Goal: Transaction & Acquisition: Purchase product/service

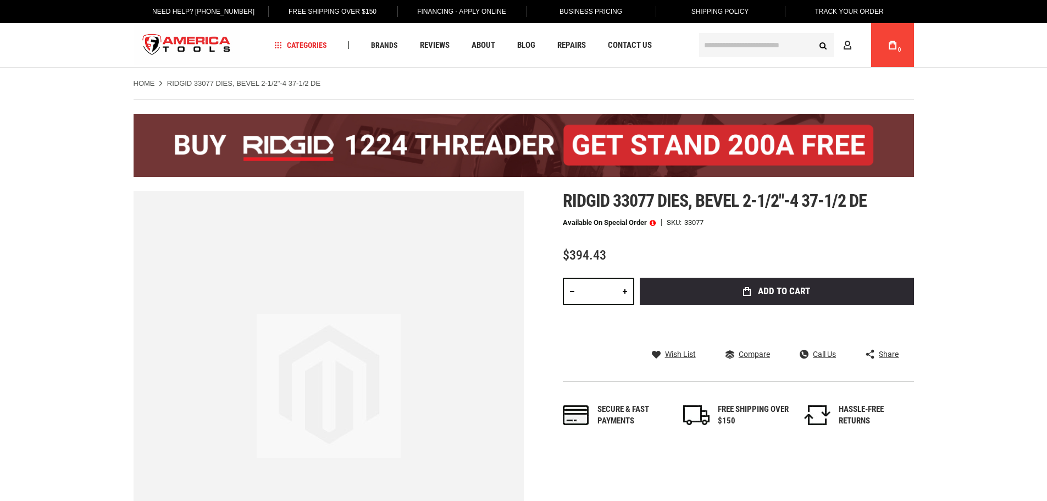
click at [653, 222] on span at bounding box center [653, 223] width 6 height 8
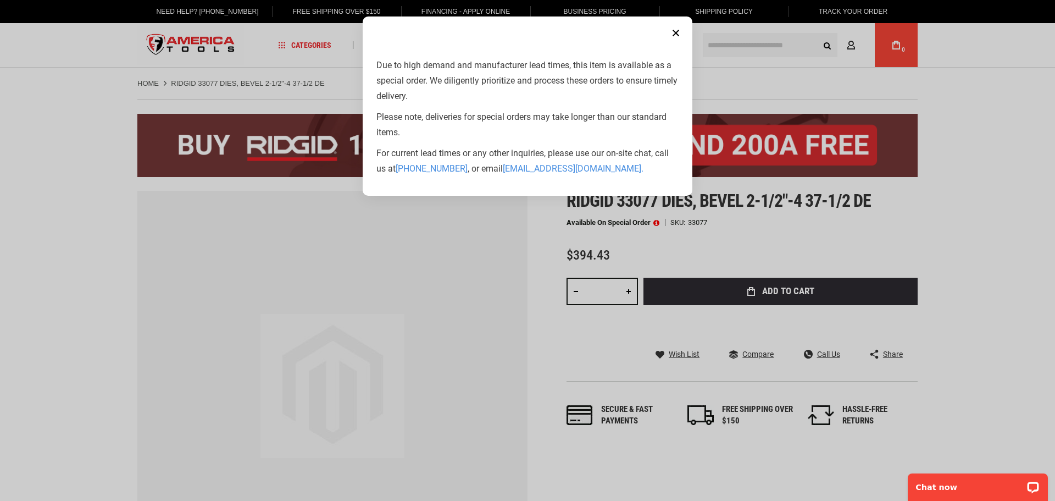
click at [679, 34] on button "Close" at bounding box center [676, 33] width 22 height 22
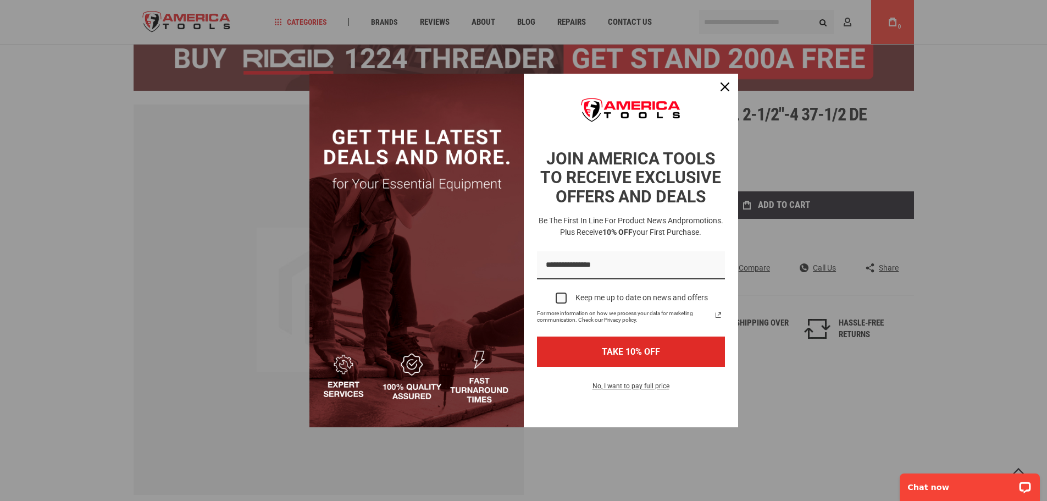
scroll to position [110, 0]
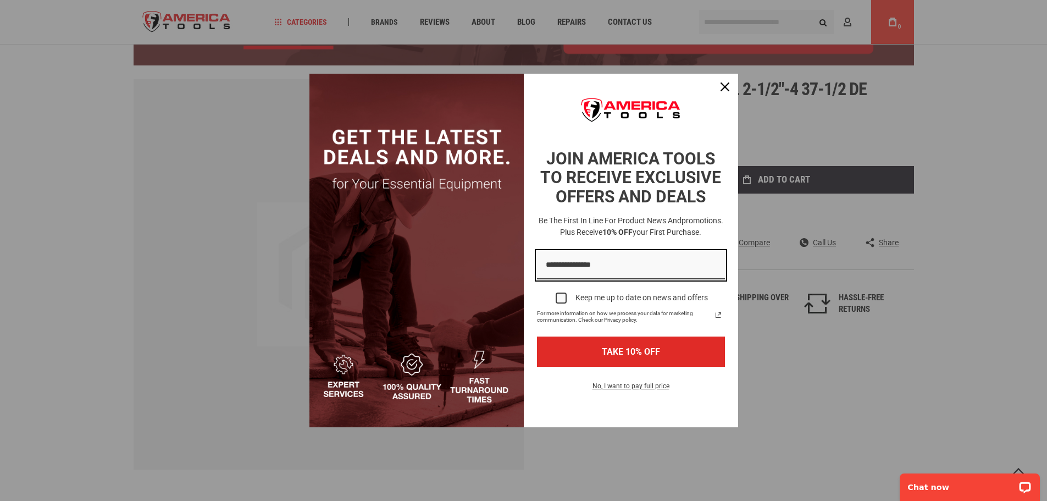
click at [571, 260] on input "Email field" at bounding box center [631, 265] width 188 height 28
click at [553, 262] on input "Email field" at bounding box center [631, 265] width 188 height 28
click at [571, 265] on input "Email field" at bounding box center [631, 265] width 188 height 28
type input "**********"
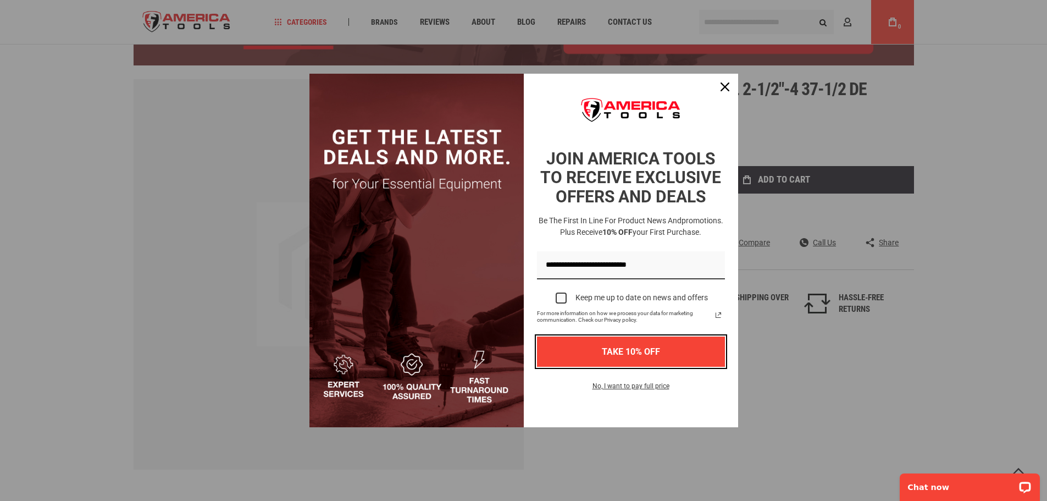
click at [637, 351] on button "TAKE 10% OFF" at bounding box center [631, 351] width 188 height 30
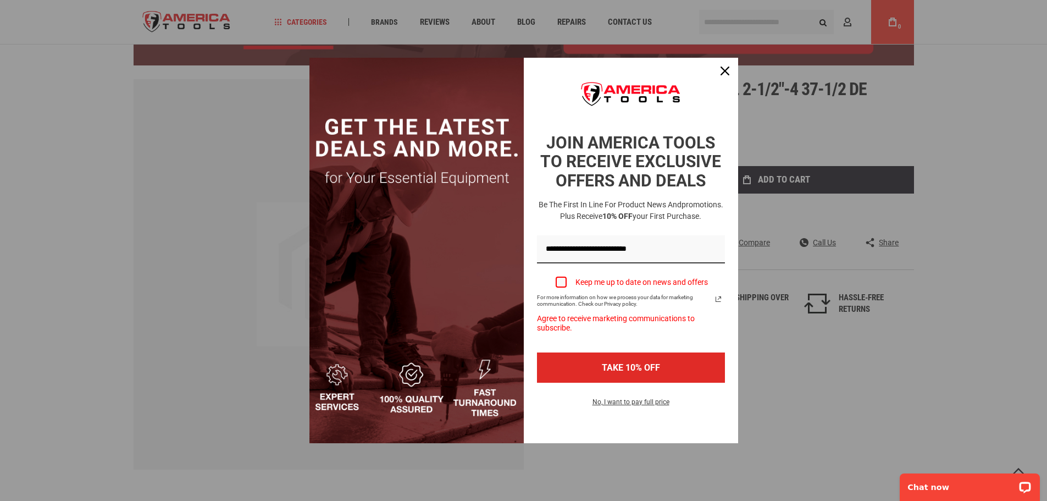
click at [561, 280] on div "Marketing offer form" at bounding box center [561, 281] width 11 height 11
click at [654, 362] on button "TAKE 10% OFF" at bounding box center [631, 367] width 188 height 30
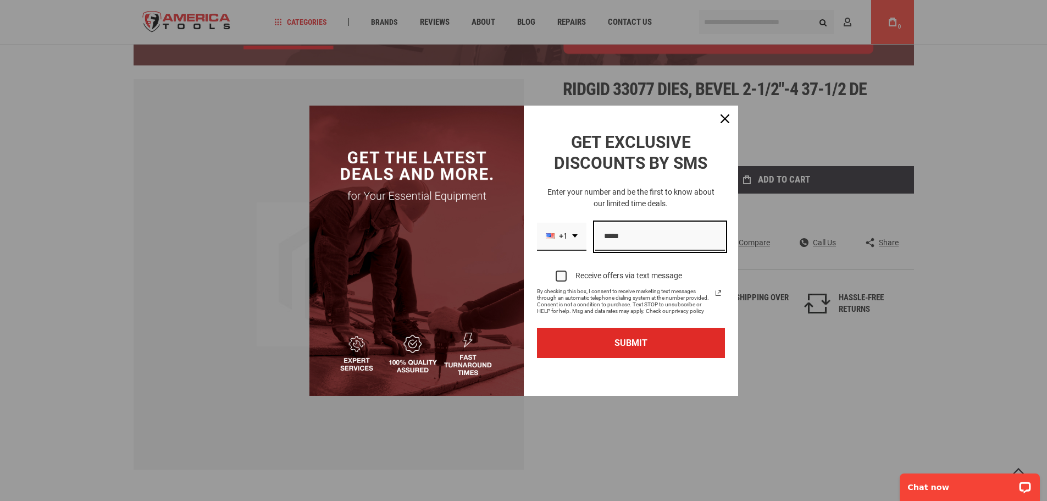
drag, startPoint x: 645, startPoint y: 230, endPoint x: 706, endPoint y: 234, distance: 61.1
click at [645, 230] on input "Phone number field" at bounding box center [660, 237] width 130 height 28
type input "**********"
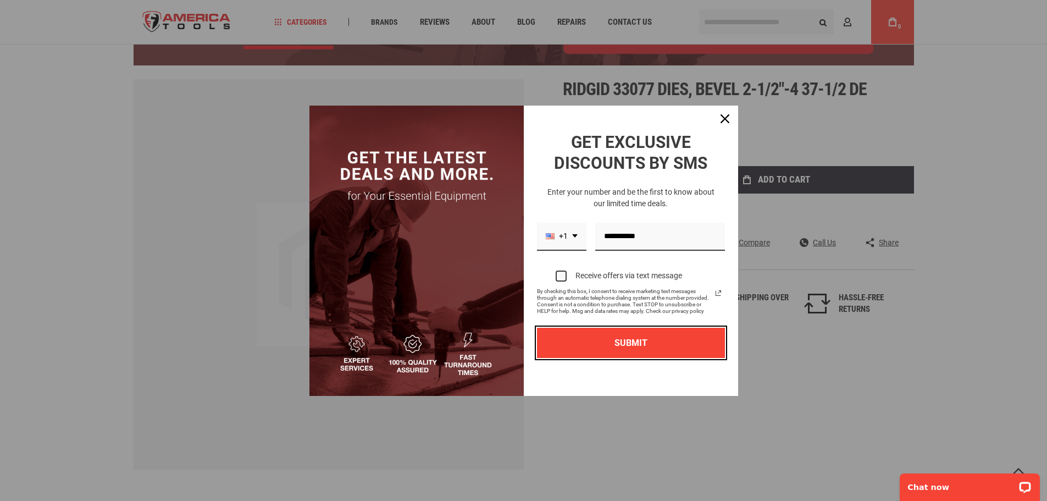
click at [626, 344] on button "SUBMIT" at bounding box center [631, 343] width 188 height 30
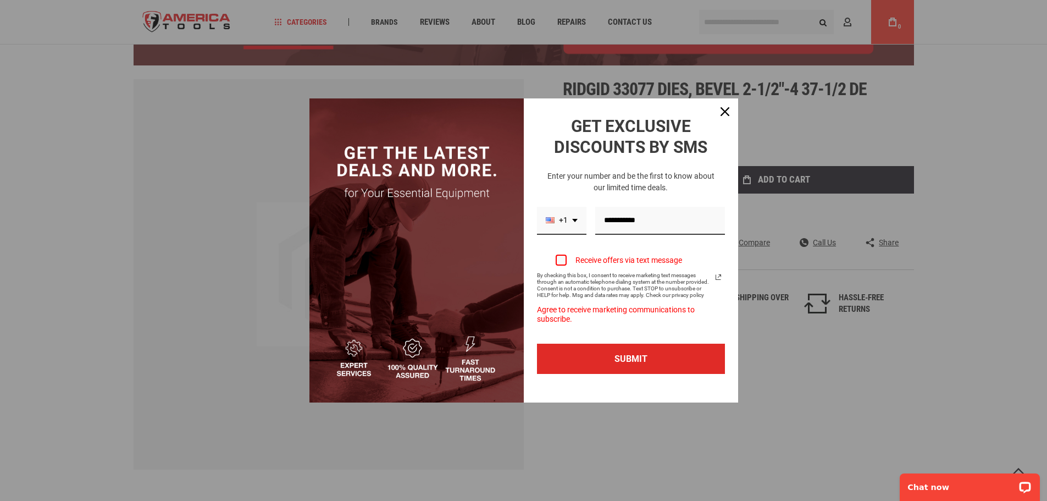
click at [563, 262] on div "Marketing offer form" at bounding box center [561, 259] width 11 height 11
click at [633, 358] on button "SUBMIT" at bounding box center [631, 359] width 188 height 30
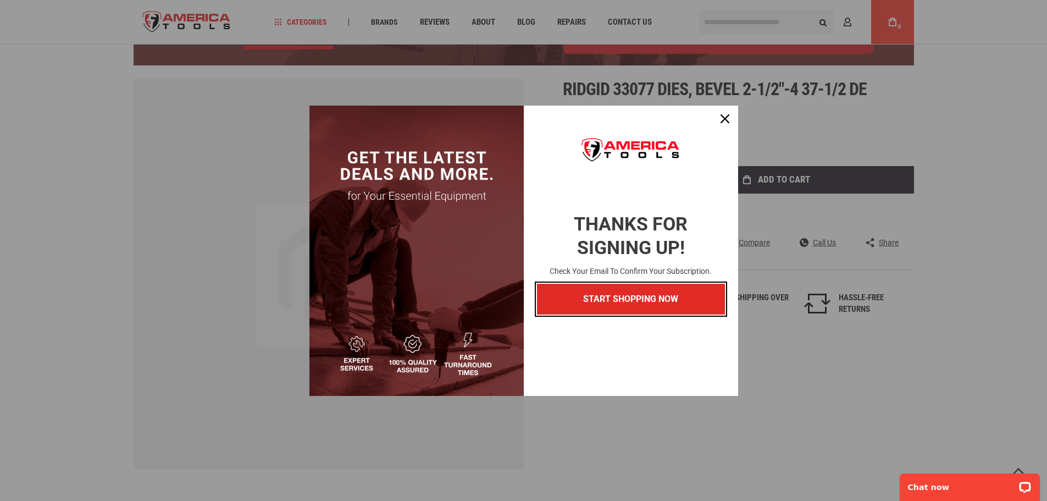
click at [616, 308] on button "START SHOPPING NOW" at bounding box center [631, 299] width 188 height 30
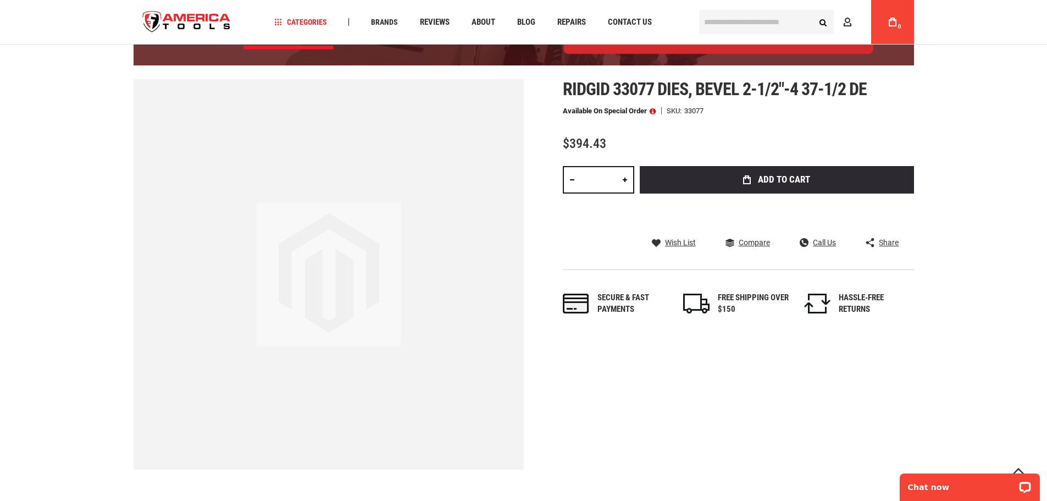
drag, startPoint x: 701, startPoint y: 114, endPoint x: 755, endPoint y: 115, distance: 53.3
click at [704, 114] on div "33077" at bounding box center [693, 110] width 19 height 7
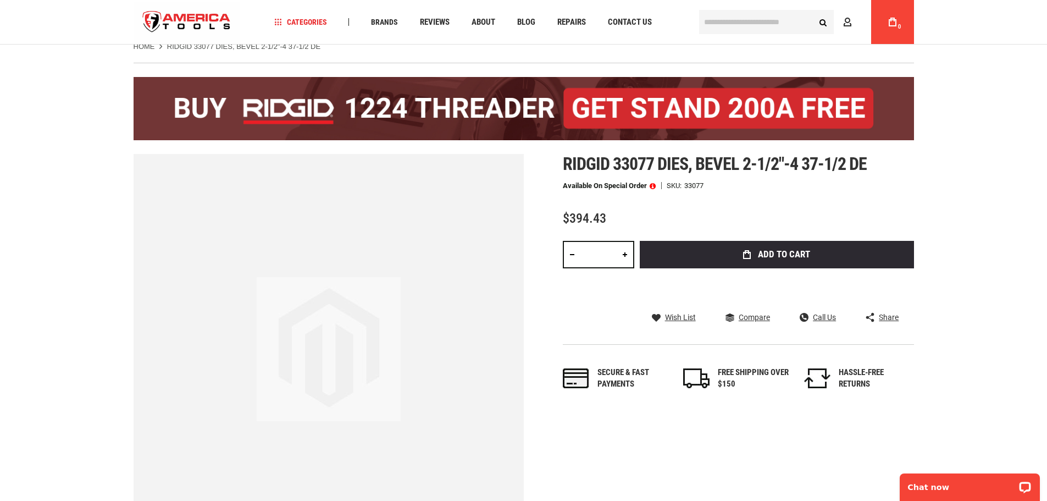
scroll to position [55, 0]
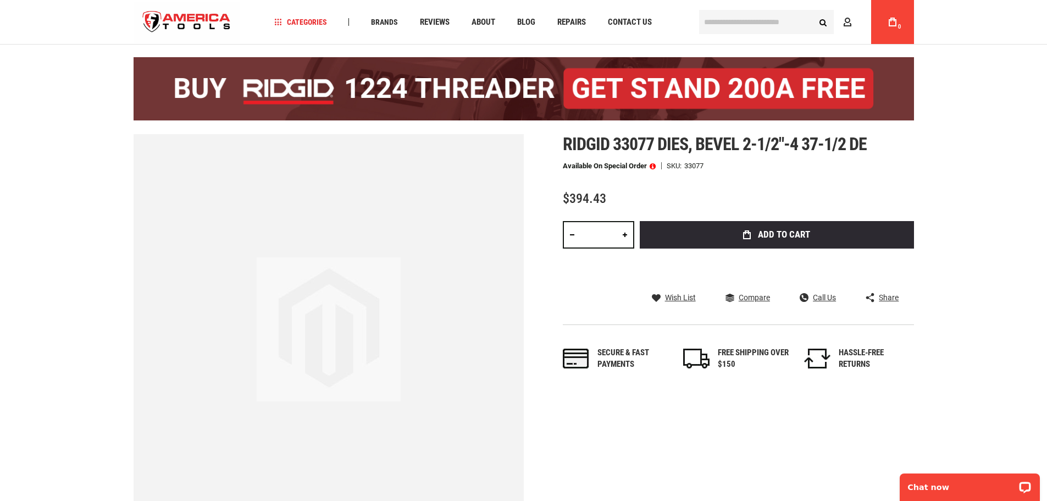
click at [652, 166] on span at bounding box center [653, 166] width 6 height 8
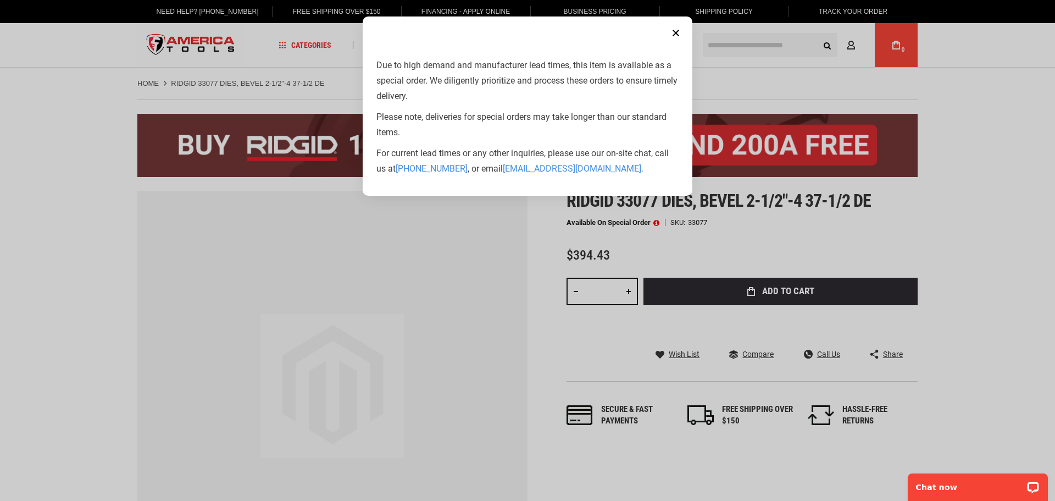
click at [739, 190] on aside "Close Due to high demand and manufacturer lead times, this item is available as…" at bounding box center [527, 250] width 1055 height 501
drag, startPoint x: 602, startPoint y: 170, endPoint x: 502, endPoint y: 165, distance: 100.2
click at [502, 165] on p "For current lead times or any other inquiries, please use our on-site chat, cal…" at bounding box center [528, 161] width 302 height 31
copy link "info@americatools.com ."
click at [677, 33] on button "Close" at bounding box center [676, 33] width 22 height 22
